Goal: Download file/media

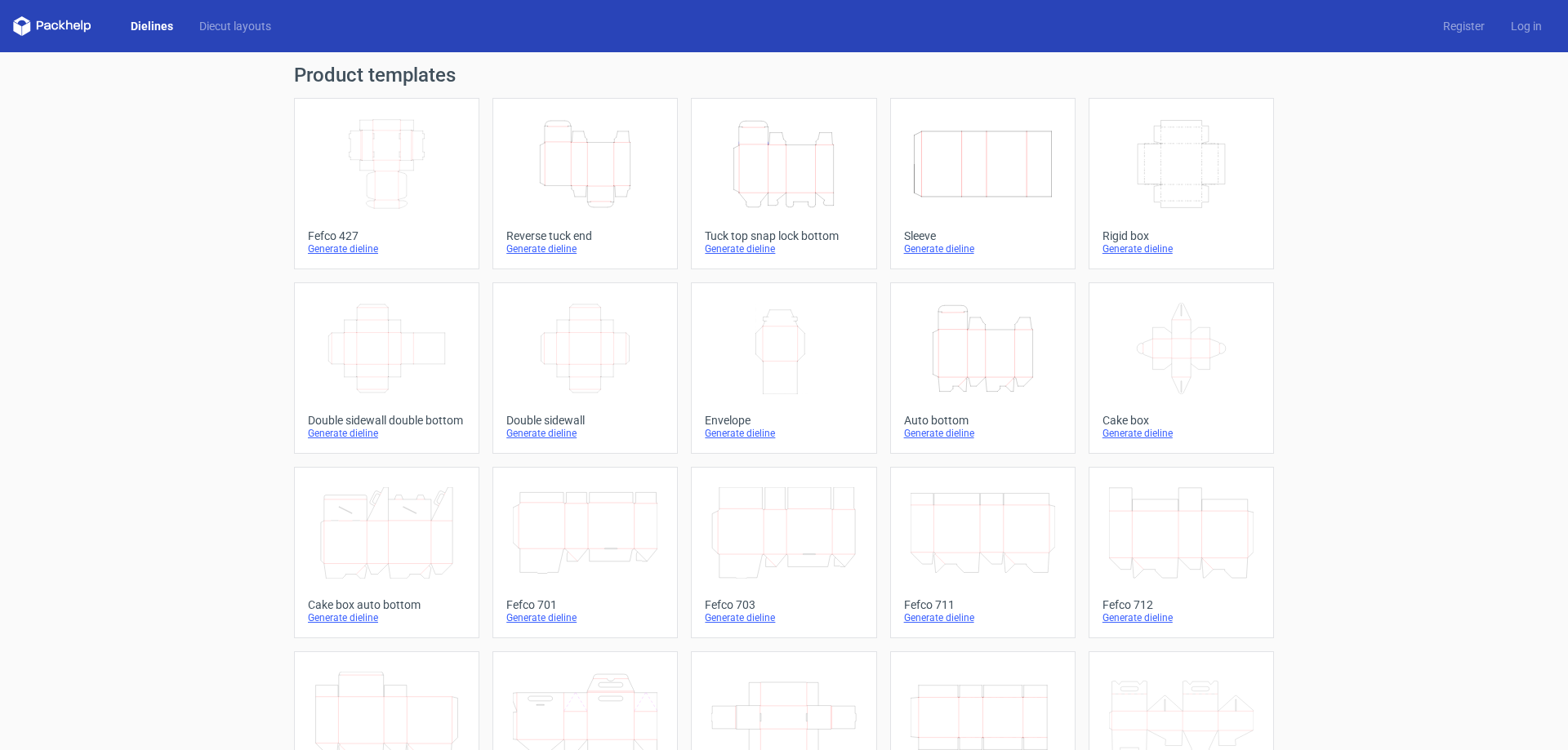
click at [961, 354] on icon "Height Depth Width" at bounding box center [983, 349] width 144 height 91
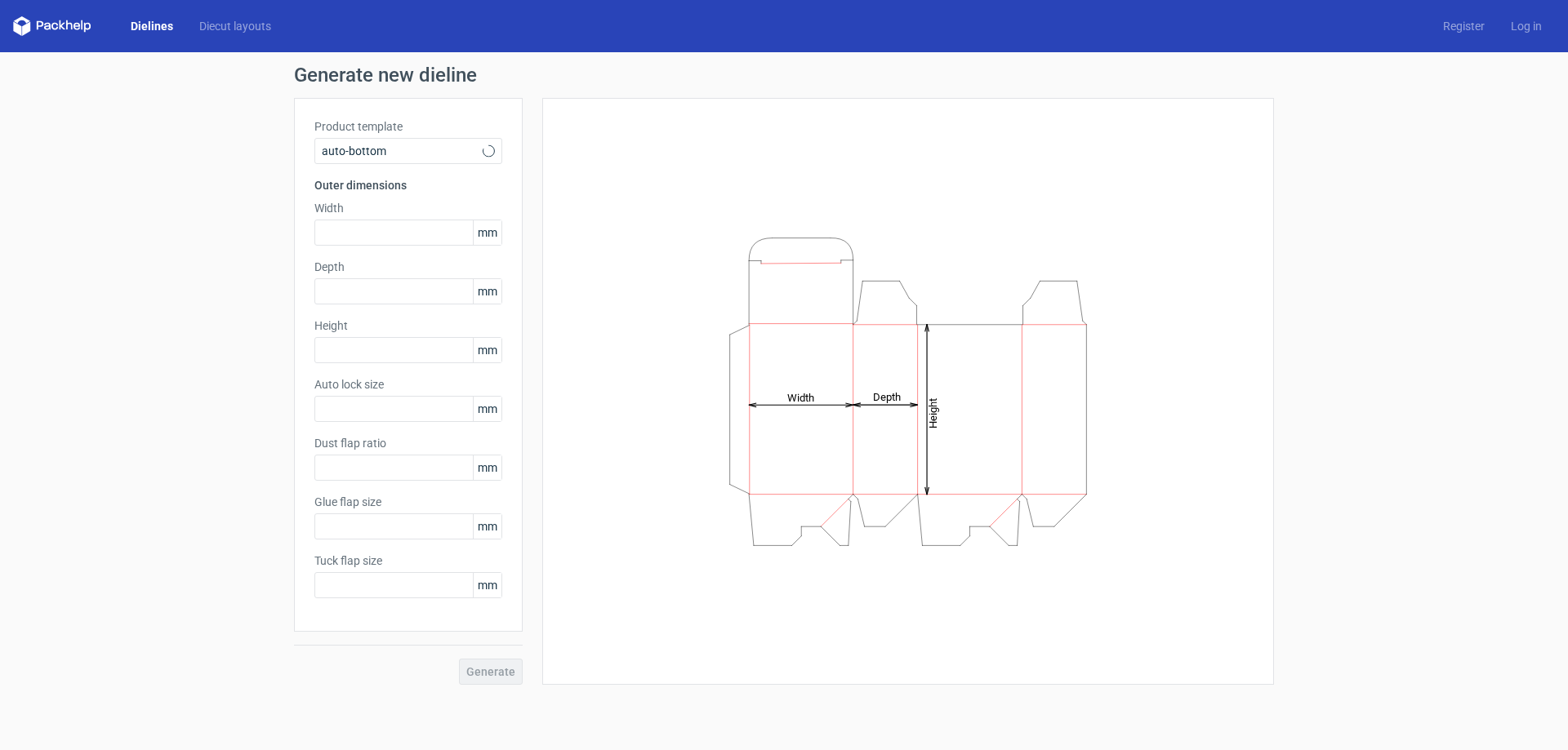
type input "1"
type input "0.8"
type input "10"
type input "12"
click at [370, 232] on input "text" at bounding box center [408, 232] width 188 height 26
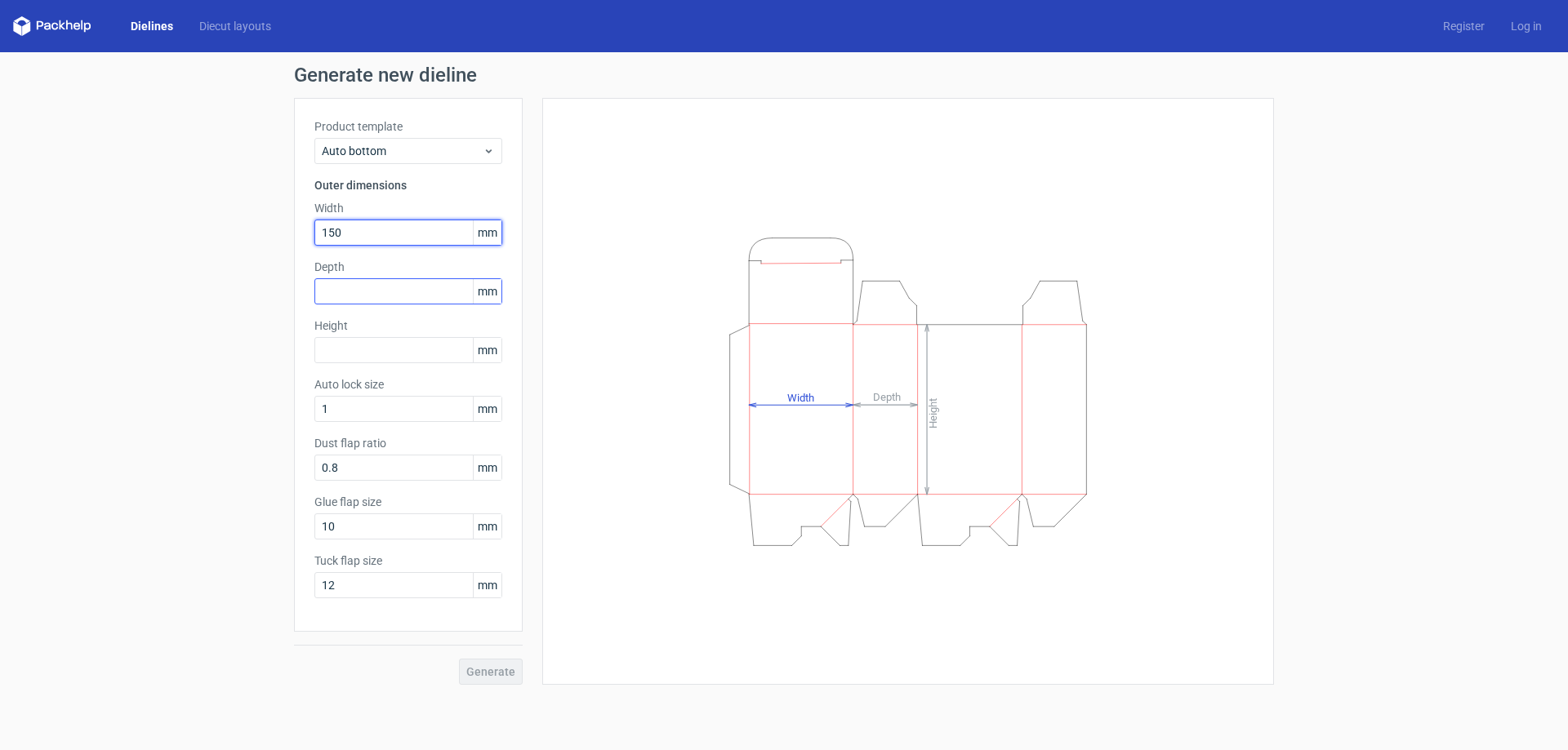
type input "150"
click at [379, 298] on input "text" at bounding box center [408, 292] width 188 height 26
type input "1"
type input "90"
click at [390, 344] on input "text" at bounding box center [408, 350] width 188 height 26
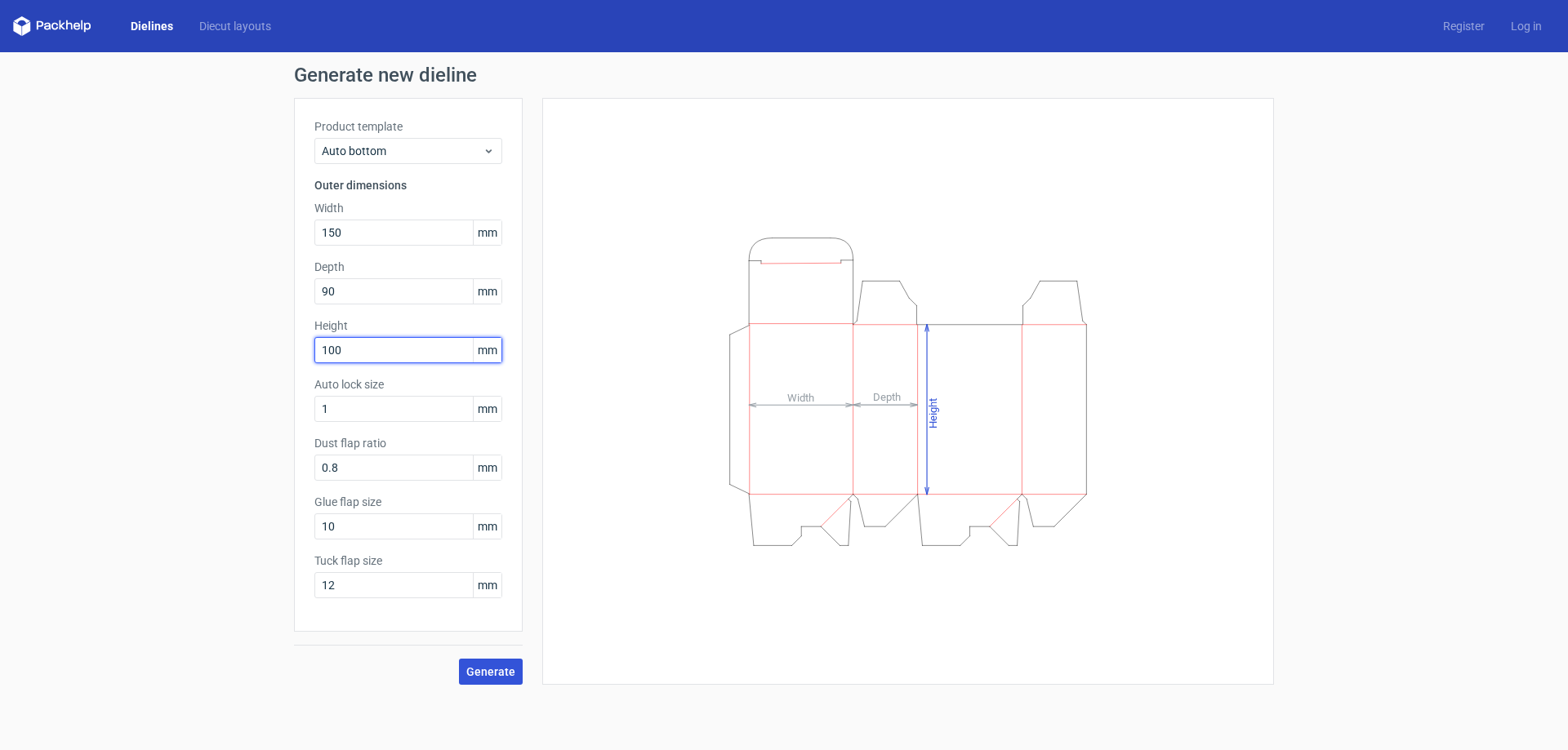
type input "100"
click at [494, 668] on span "Generate" at bounding box center [491, 672] width 49 height 12
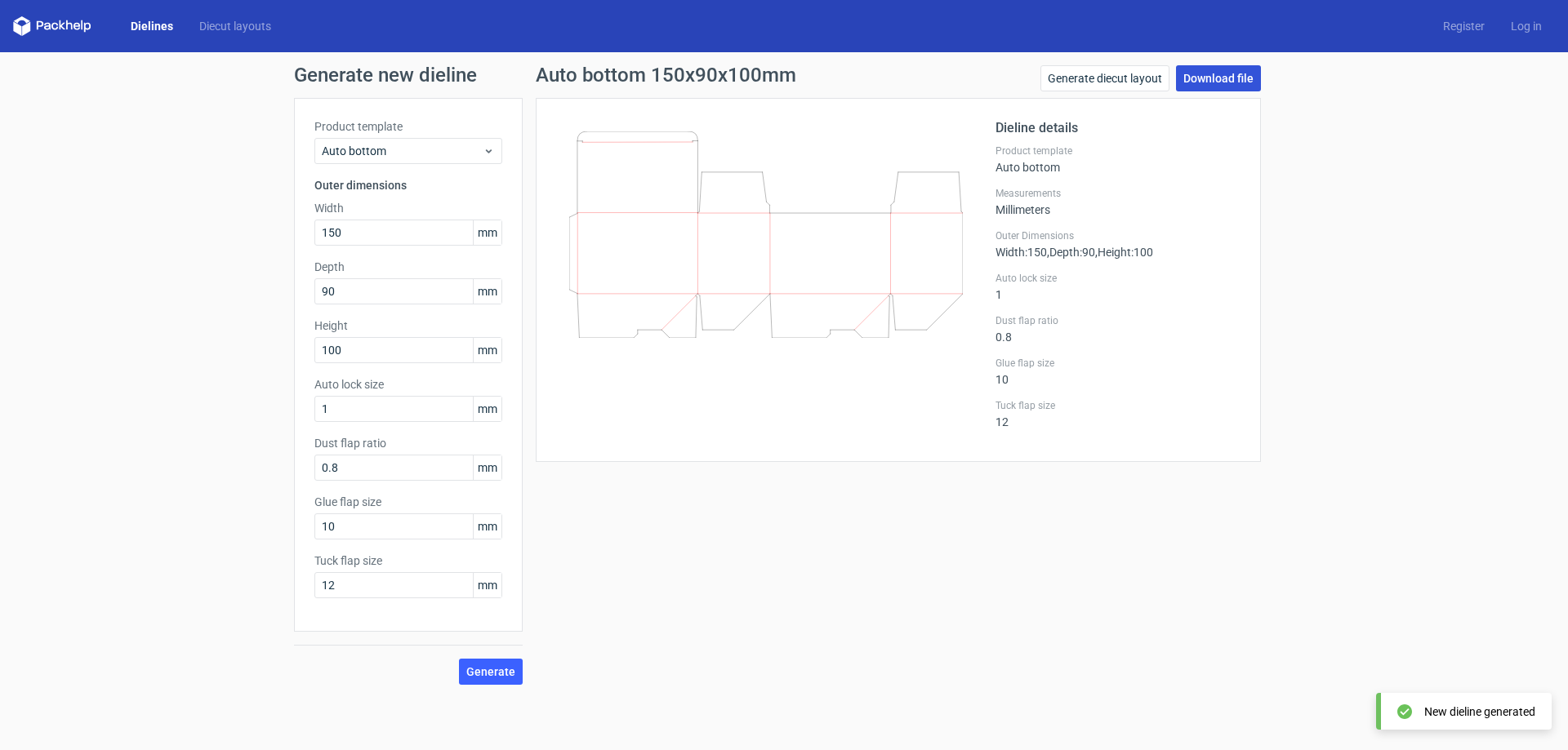
click at [1237, 73] on link "Download file" at bounding box center [1218, 78] width 85 height 26
click at [1215, 79] on link "Download file" at bounding box center [1218, 78] width 85 height 26
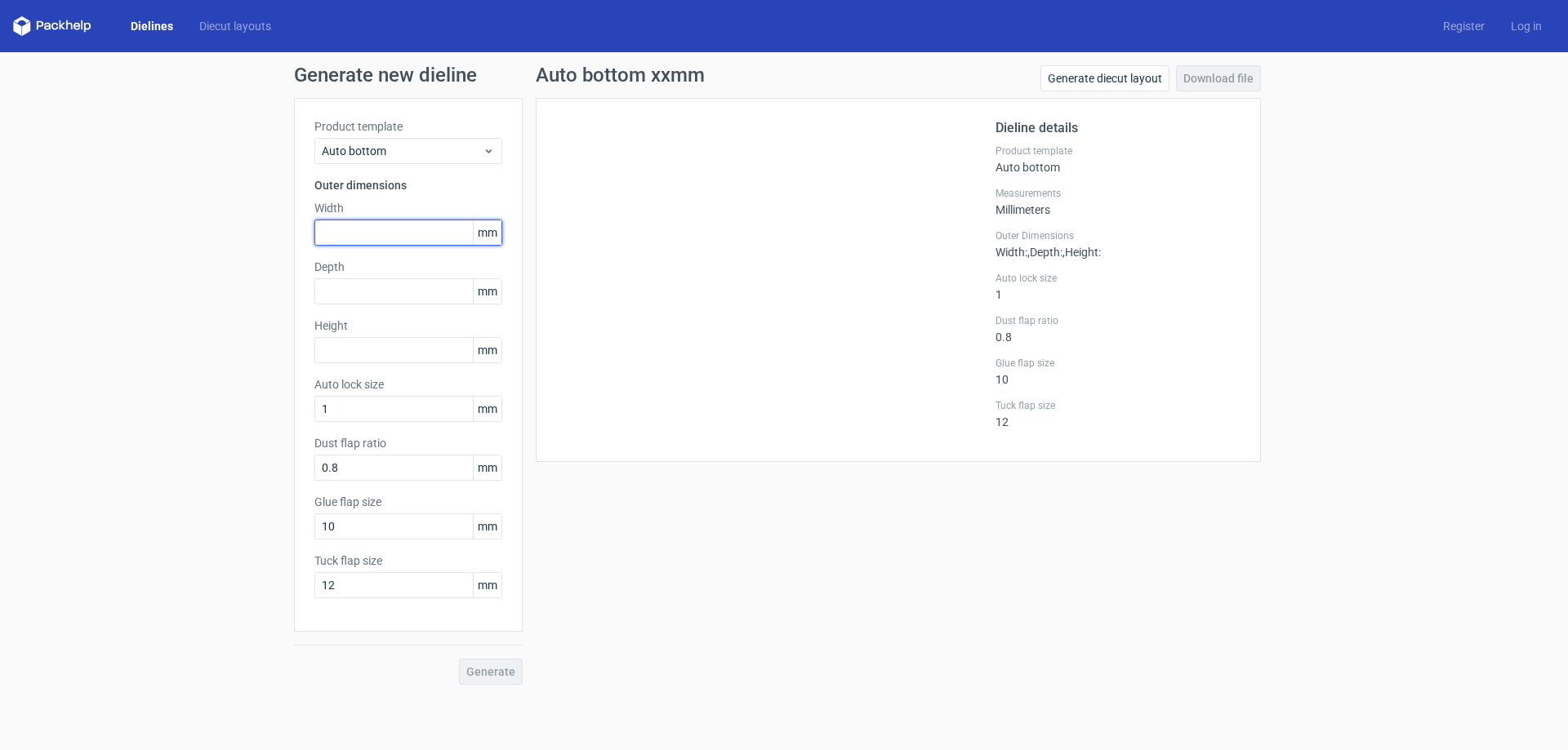
click at [420, 223] on input "text" at bounding box center [408, 232] width 188 height 26
type input "150"
click at [425, 297] on input "text" at bounding box center [408, 292] width 188 height 26
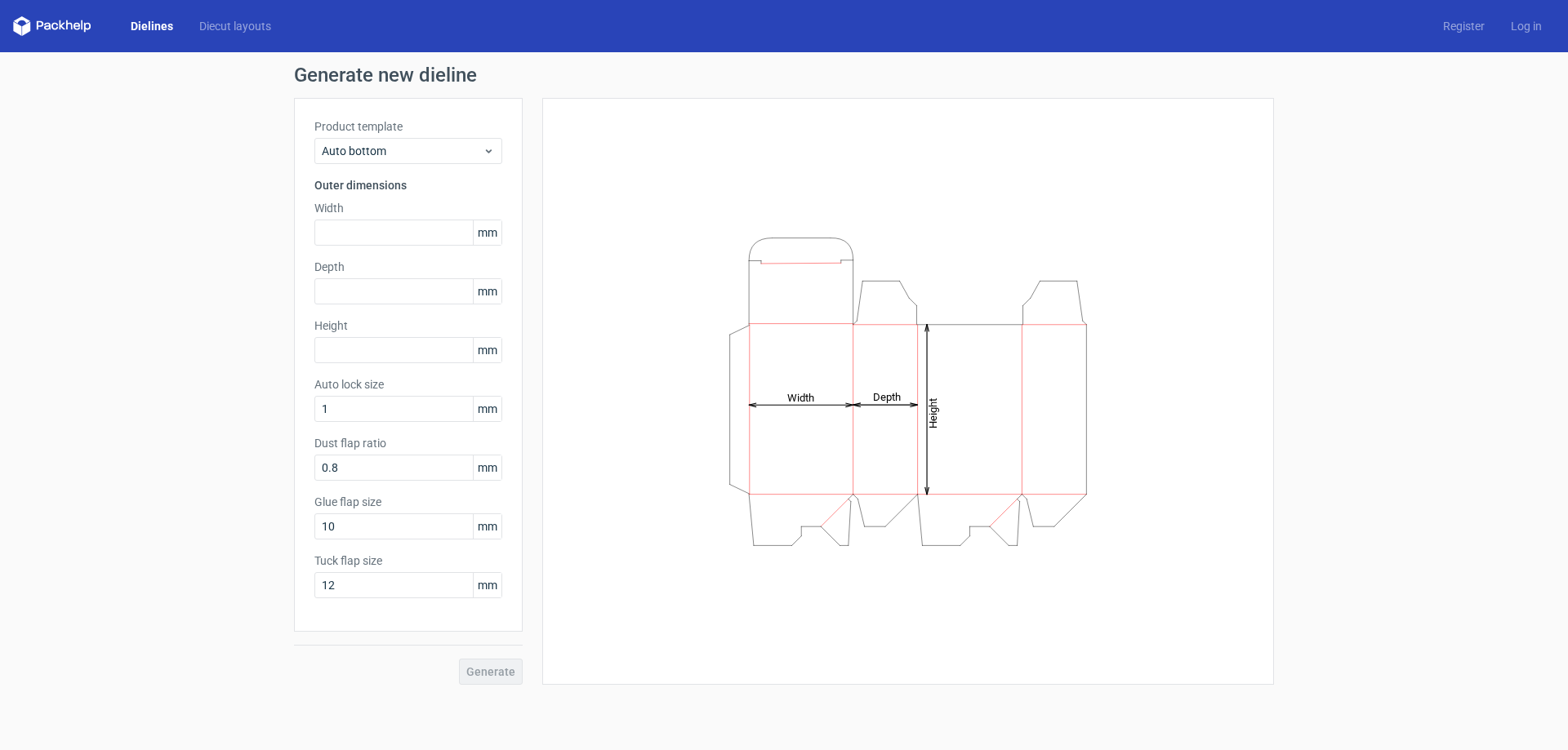
click at [74, 30] on icon at bounding box center [52, 26] width 78 height 20
click at [78, 16] on div "Dielines Diecut layouts Register Log in" at bounding box center [784, 26] width 1568 height 52
click at [77, 31] on icon at bounding box center [52, 26] width 78 height 20
click at [76, 29] on icon at bounding box center [77, 26] width 7 height 7
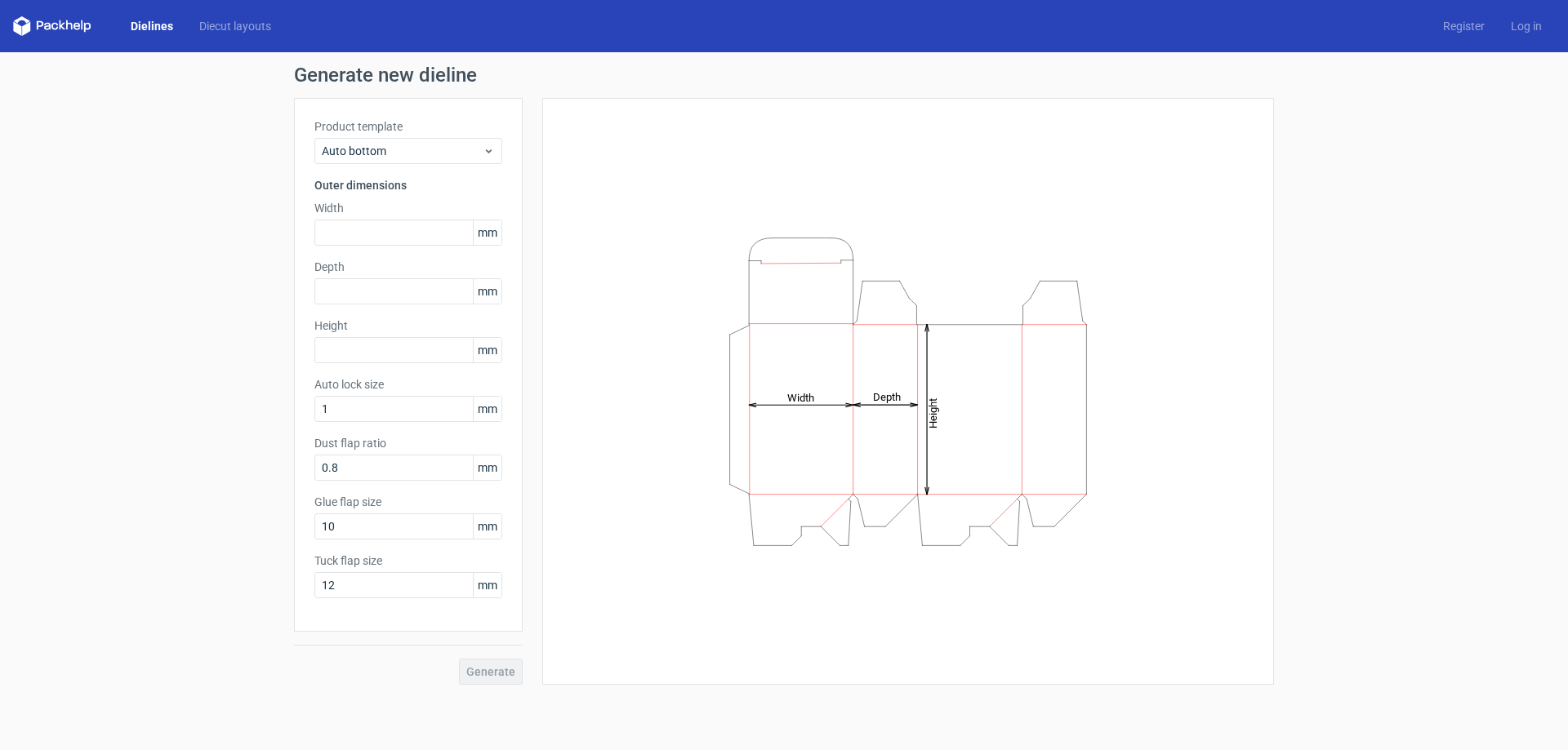
click at [384, 44] on div "Dielines Diecut layouts Register Log in" at bounding box center [784, 26] width 1568 height 52
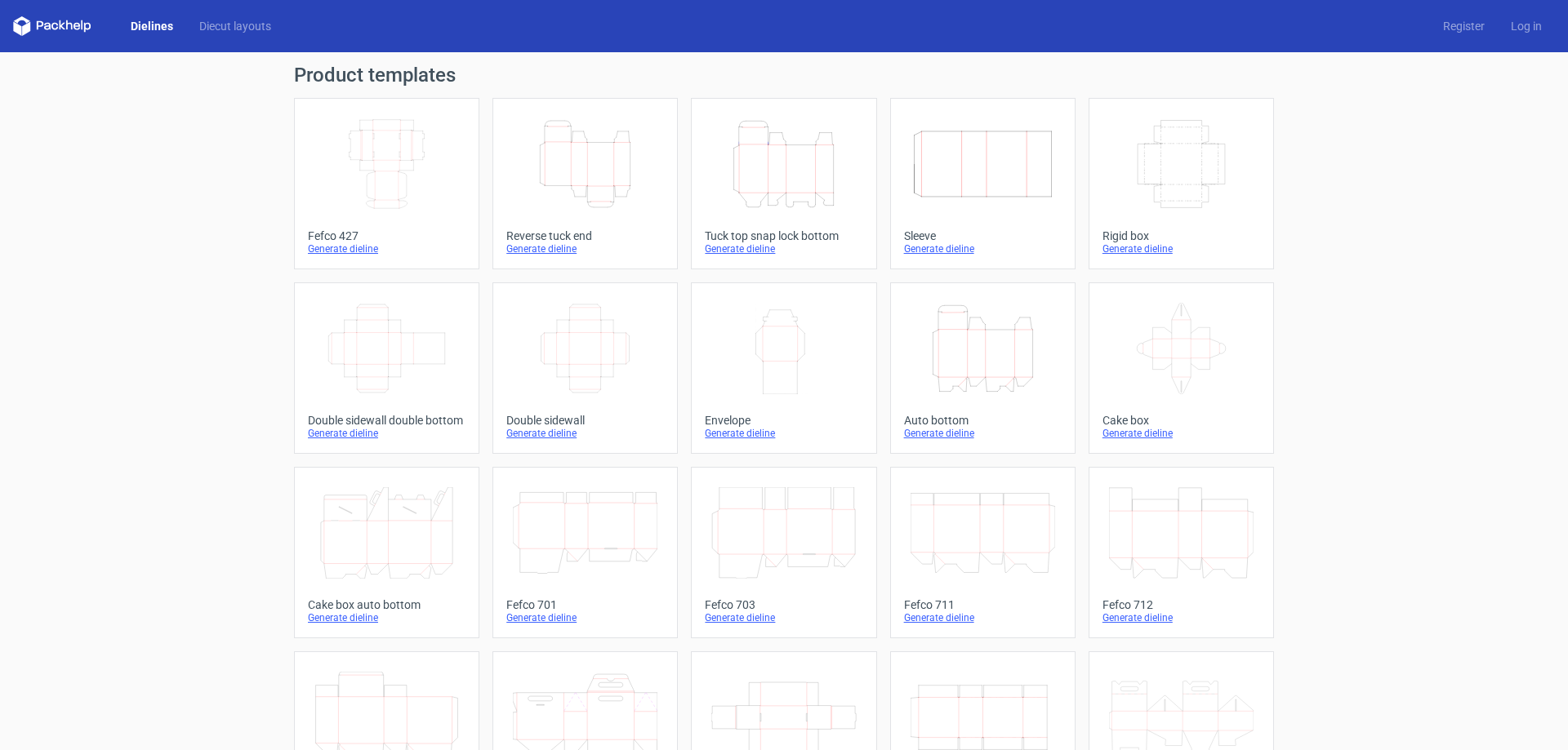
click at [904, 378] on div "Height Depth Width" at bounding box center [983, 349] width 157 height 105
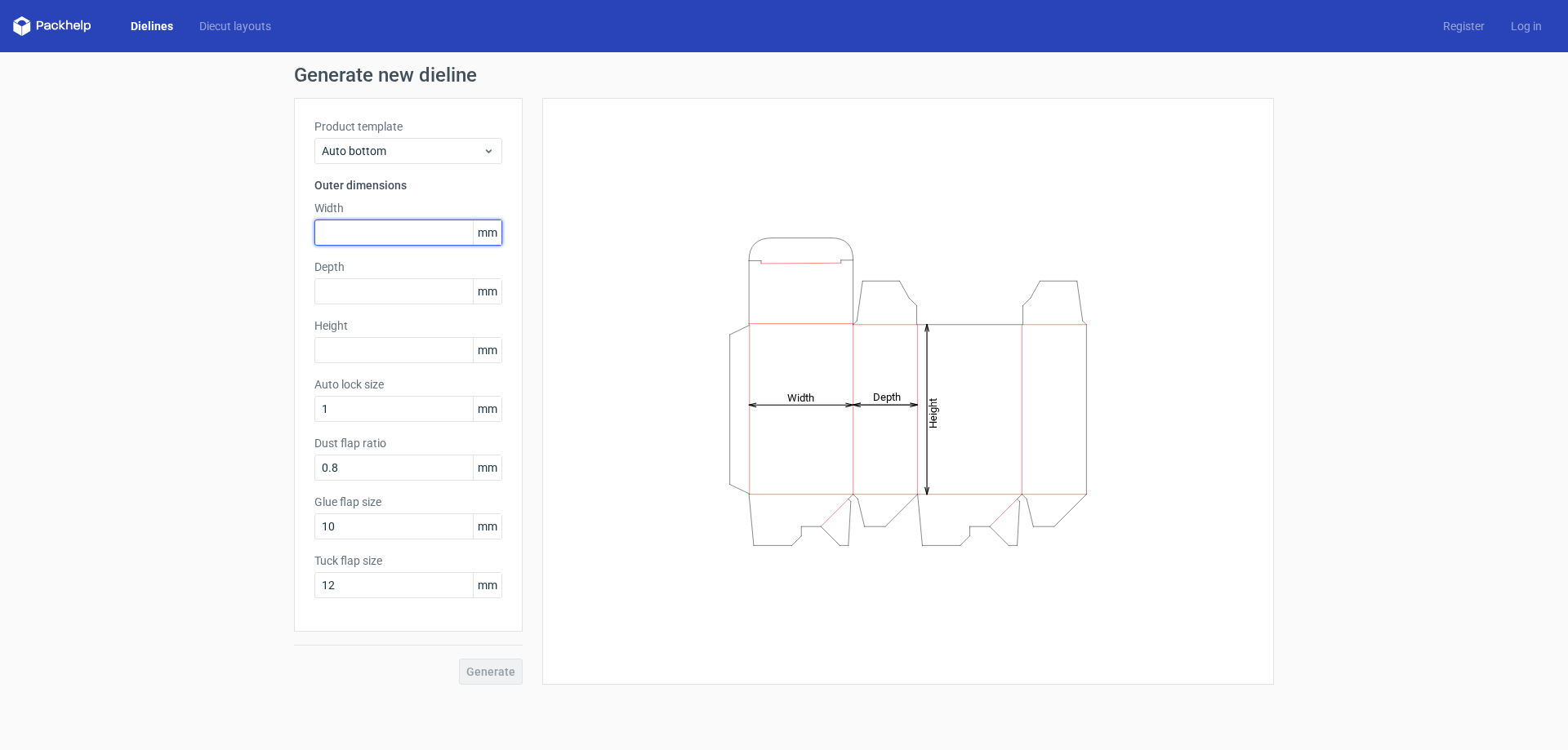
click at [362, 226] on input "text" at bounding box center [408, 232] width 188 height 26
type input "150"
click at [371, 301] on input "text" at bounding box center [408, 292] width 188 height 26
click at [380, 339] on input "text" at bounding box center [408, 350] width 188 height 26
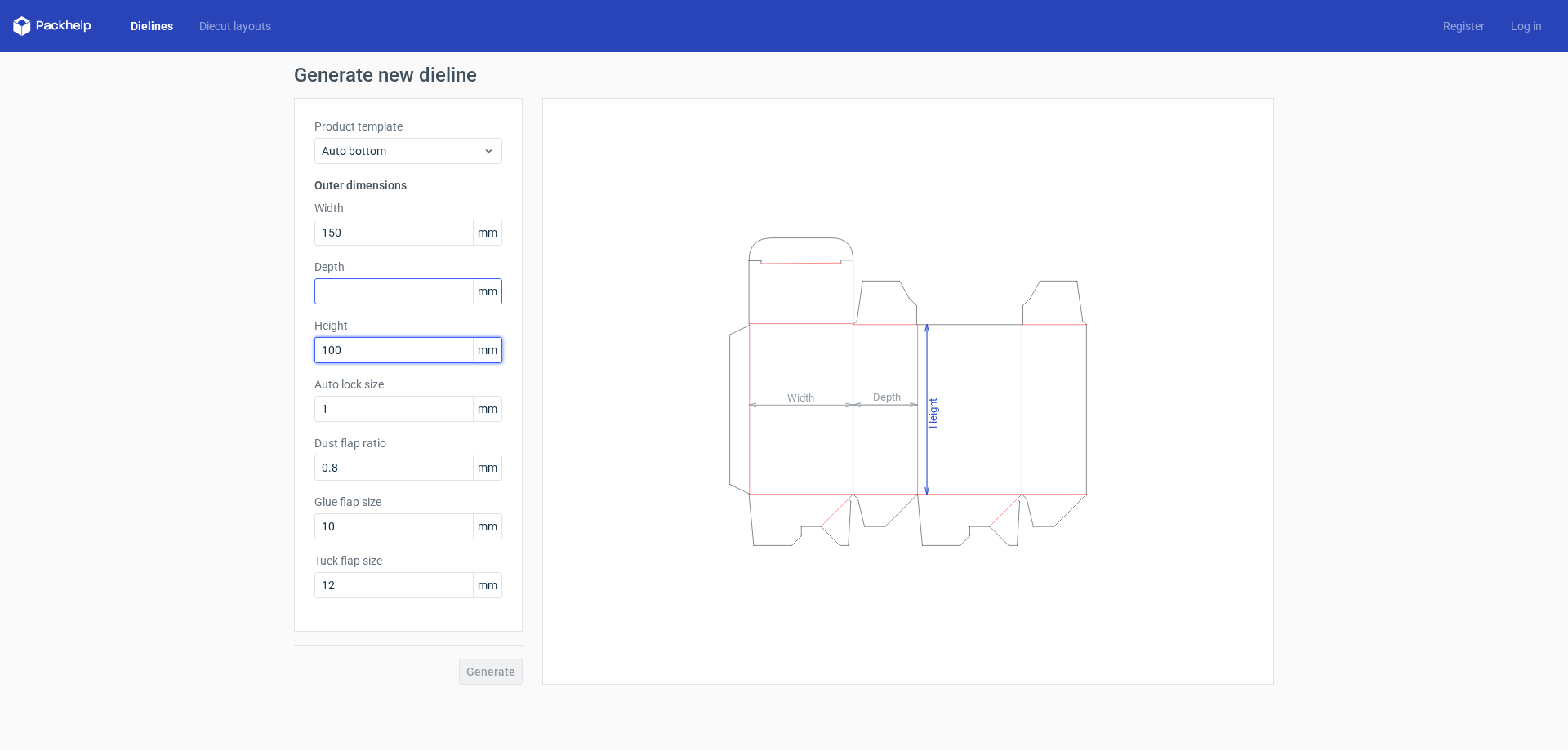
type input "100"
click at [382, 297] on input "text" at bounding box center [408, 292] width 188 height 26
type input "90"
click at [492, 671] on span "Generate" at bounding box center [491, 672] width 49 height 12
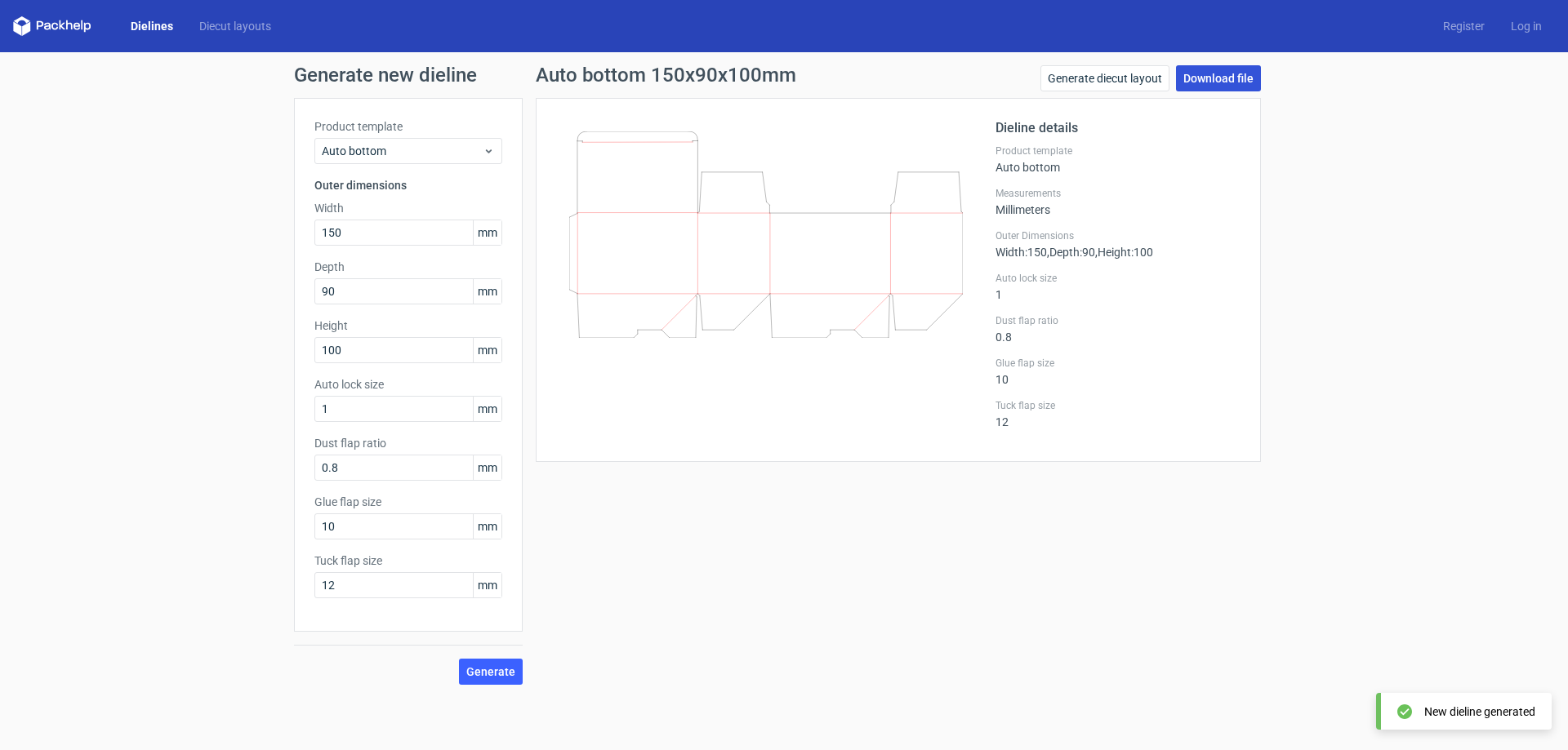
click at [1199, 77] on link "Download file" at bounding box center [1218, 78] width 85 height 26
